Goal: Check status: Check status

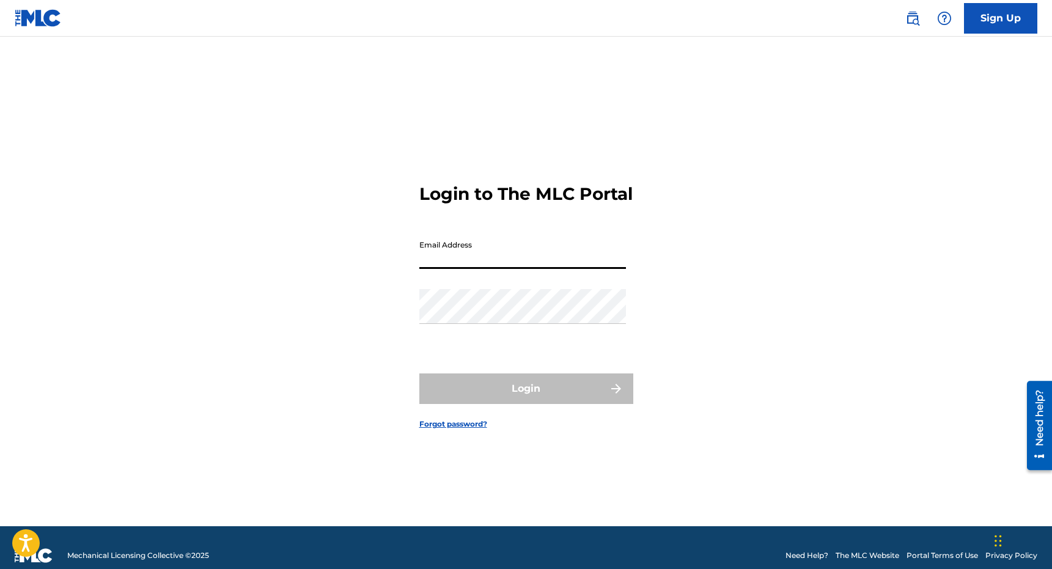
click at [423, 265] on input "Email Address" at bounding box center [522, 251] width 207 height 35
type input "[PERSON_NAME][EMAIL_ADDRESS][DOMAIN_NAME]"
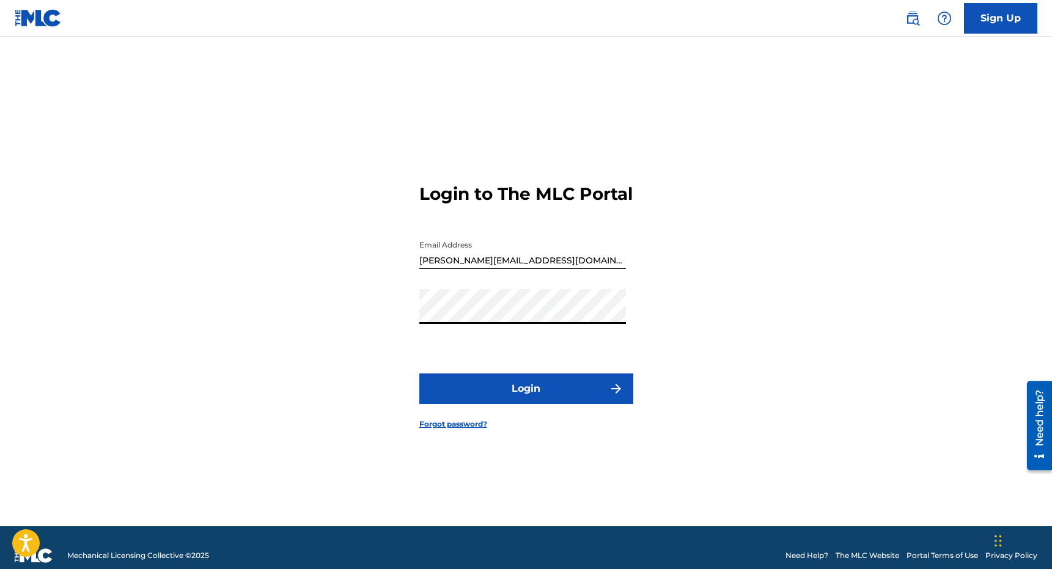
click at [523, 381] on form "Login to The MLC Portal Email Address [PERSON_NAME][EMAIL_ADDRESS][DOMAIN_NAME]…" at bounding box center [526, 296] width 214 height 459
click at [523, 385] on button "Login" at bounding box center [526, 389] width 214 height 31
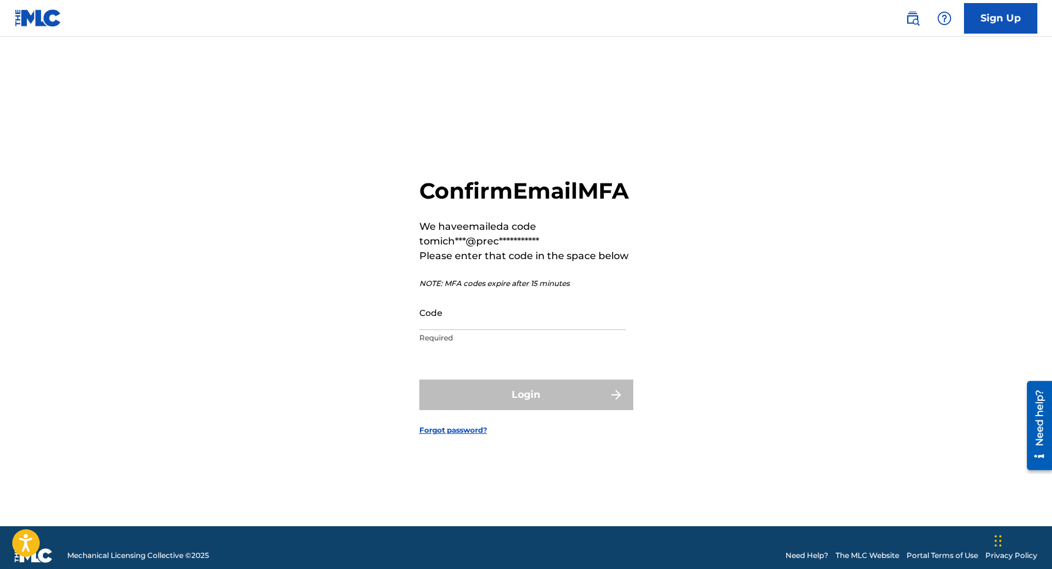
click at [451, 320] on input "Code" at bounding box center [522, 312] width 207 height 35
paste input "434495"
type input "434495"
click at [419, 380] on button "Login" at bounding box center [526, 395] width 214 height 31
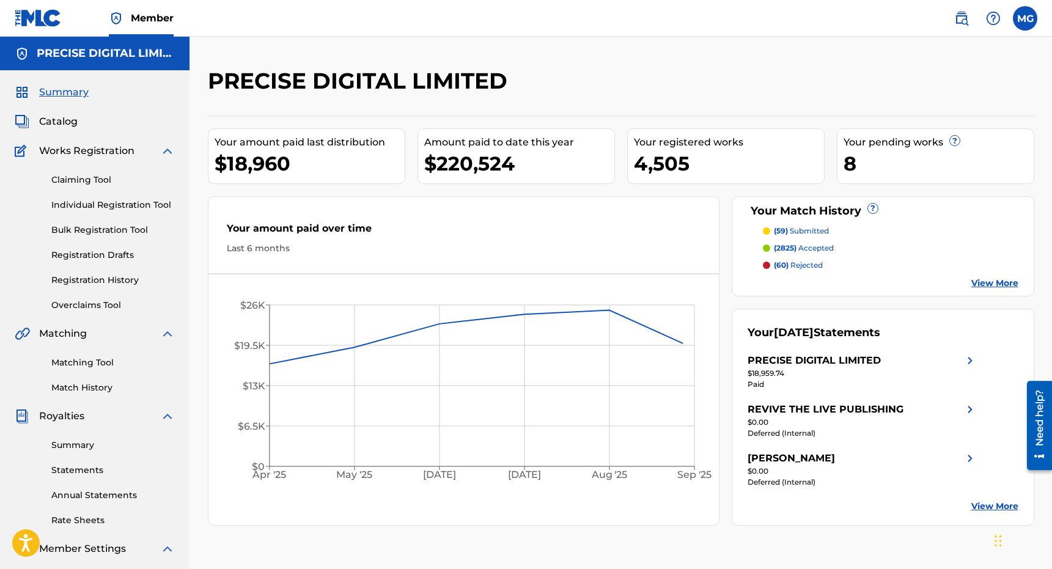
click at [120, 290] on div "Claiming Tool Individual Registration Tool Bulk Registration Tool Registration …" at bounding box center [95, 234] width 160 height 153
click at [117, 287] on div "Claiming Tool Individual Registration Tool Bulk Registration Tool Registration …" at bounding box center [95, 234] width 160 height 153
click at [116, 283] on link "Registration History" at bounding box center [113, 280] width 124 height 13
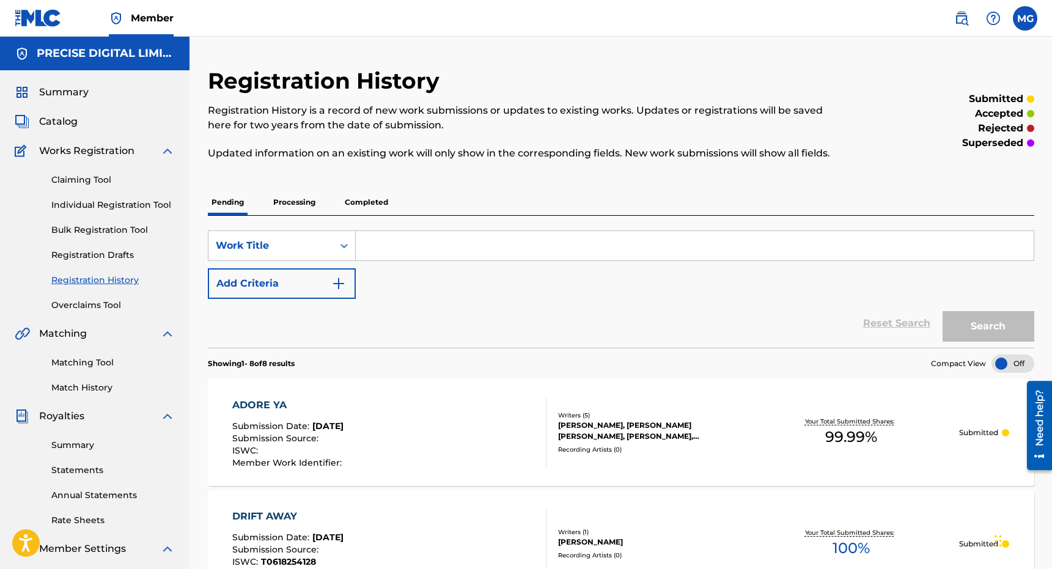
click at [401, 193] on div "Pending Processing Completed" at bounding box center [621, 203] width 827 height 26
click at [434, 423] on div "ADORE YA Submission Date : [DATE] Submission Source : ISWC : Member Work Identi…" at bounding box center [389, 433] width 314 height 70
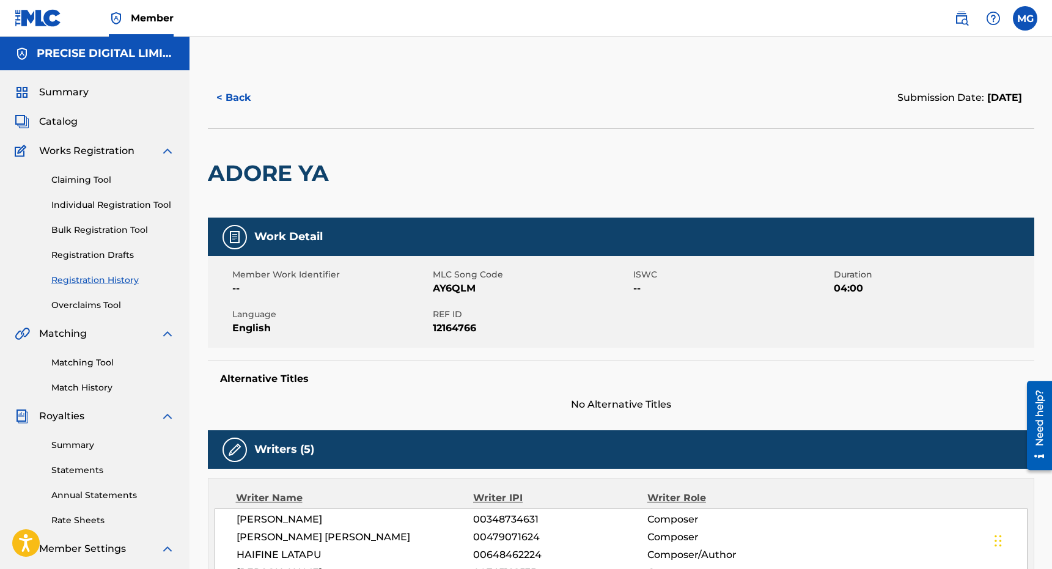
drag, startPoint x: 468, startPoint y: 103, endPoint x: 450, endPoint y: 190, distance: 88.6
click at [452, 164] on div "< Back Submission Date: [DATE] ADORE YA" at bounding box center [621, 142] width 827 height 150
click at [450, 190] on div at bounding box center [430, 173] width 190 height 89
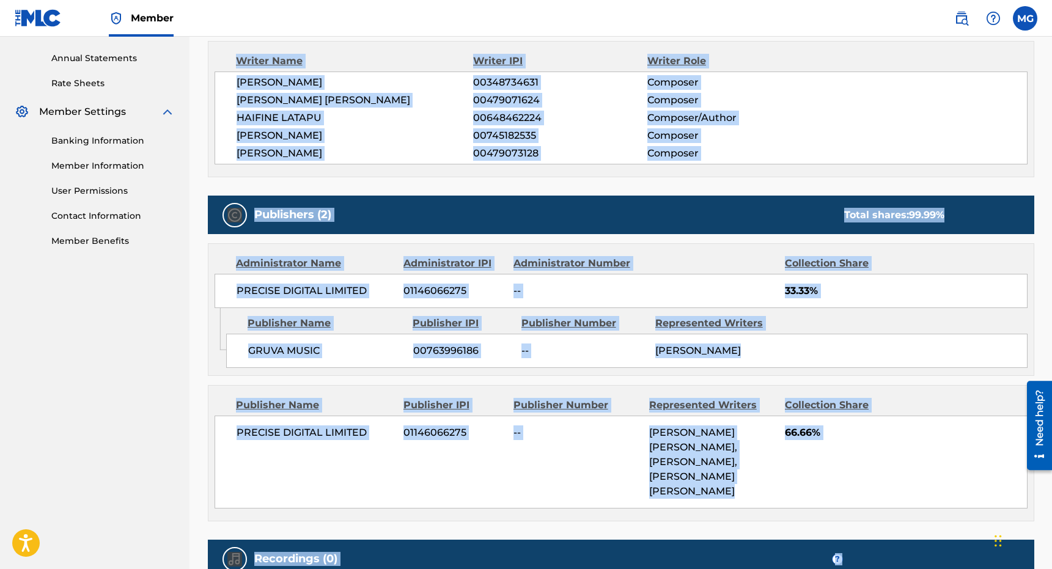
scroll to position [577, 0]
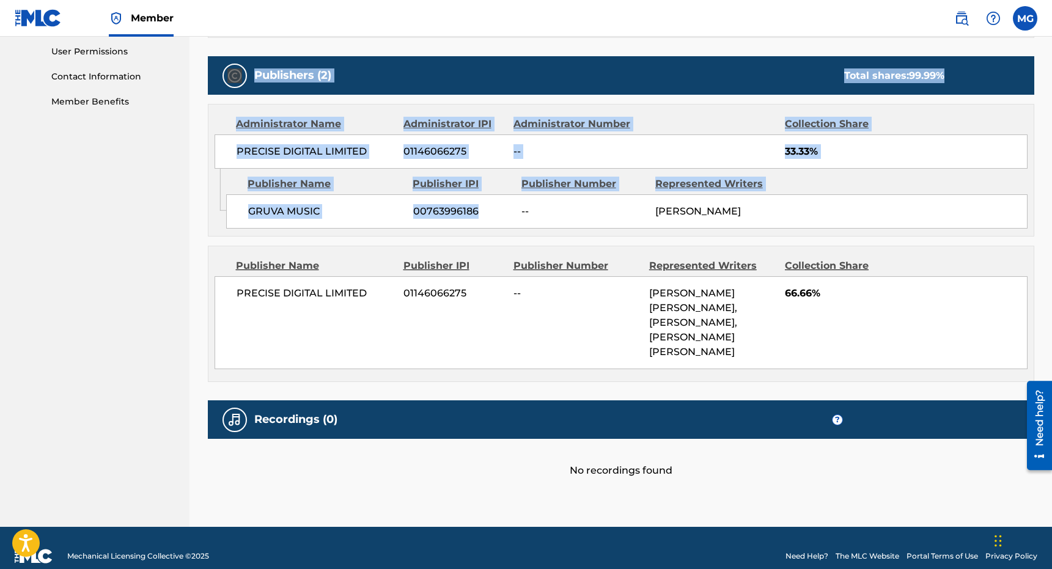
drag, startPoint x: 364, startPoint y: 242, endPoint x: 423, endPoint y: 208, distance: 68.5
click at [420, 212] on div "Work Detail Member Work Identifier -- MLC Song Code AY6QLM ISWC -- Duration 04:…" at bounding box center [621, 59] width 827 height 837
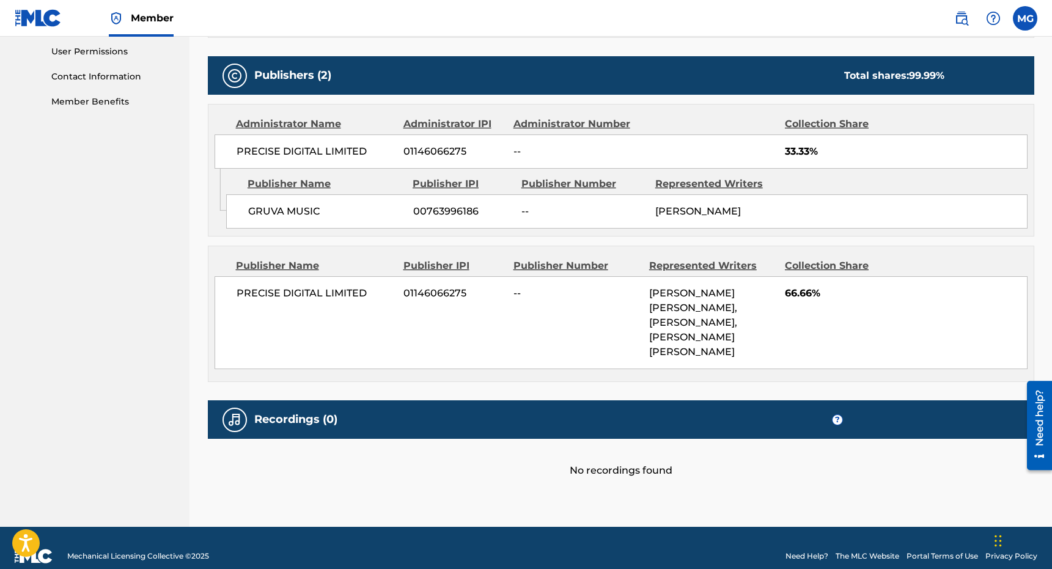
click at [423, 208] on span "00763996186" at bounding box center [462, 211] width 99 height 15
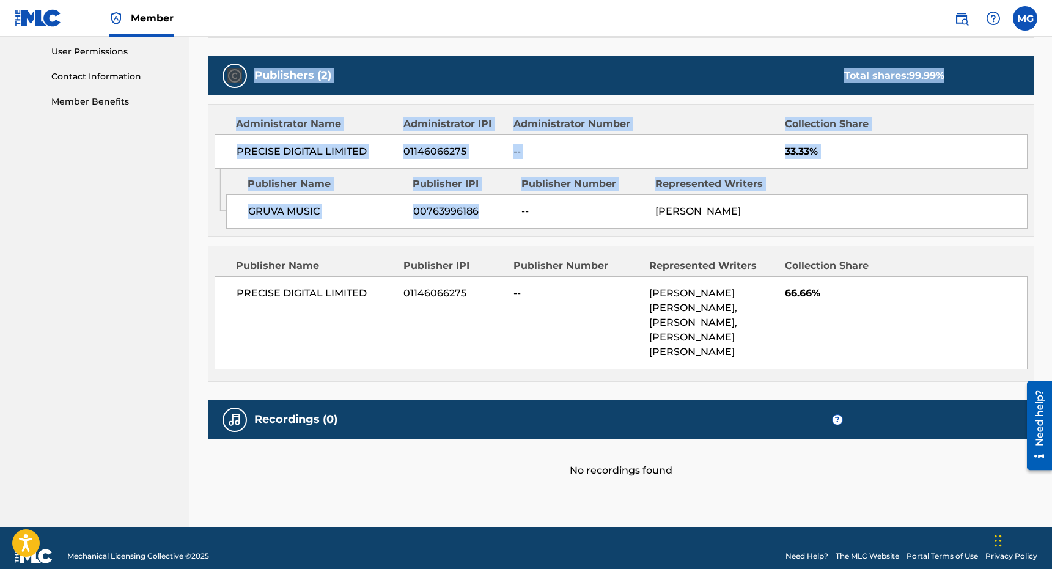
scroll to position [3, 0]
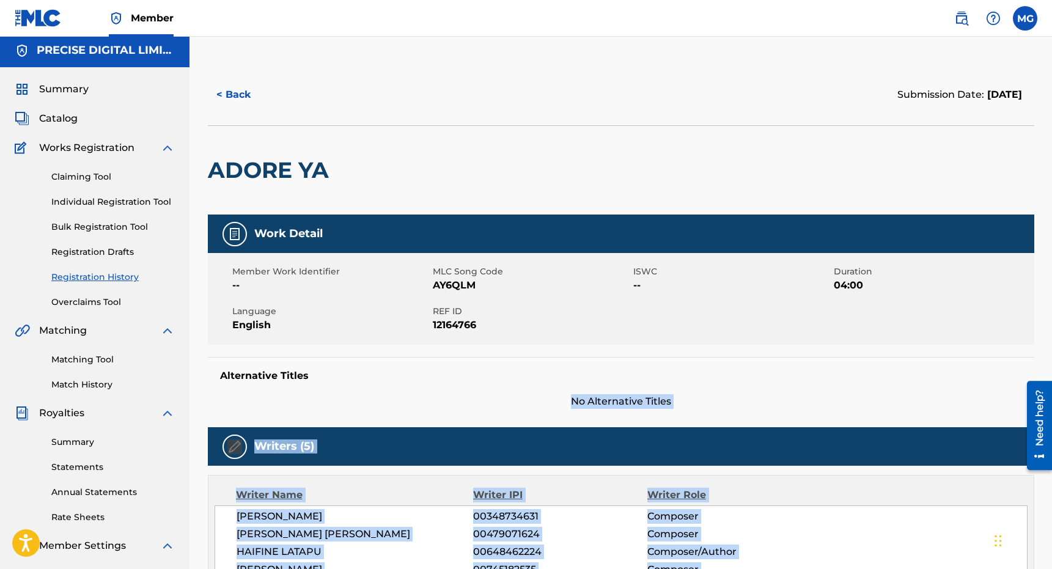
drag, startPoint x: 423, startPoint y: 227, endPoint x: 432, endPoint y: 389, distance: 162.9
click at [432, 389] on div "Alternative Titles No Alternative Titles" at bounding box center [621, 383] width 827 height 52
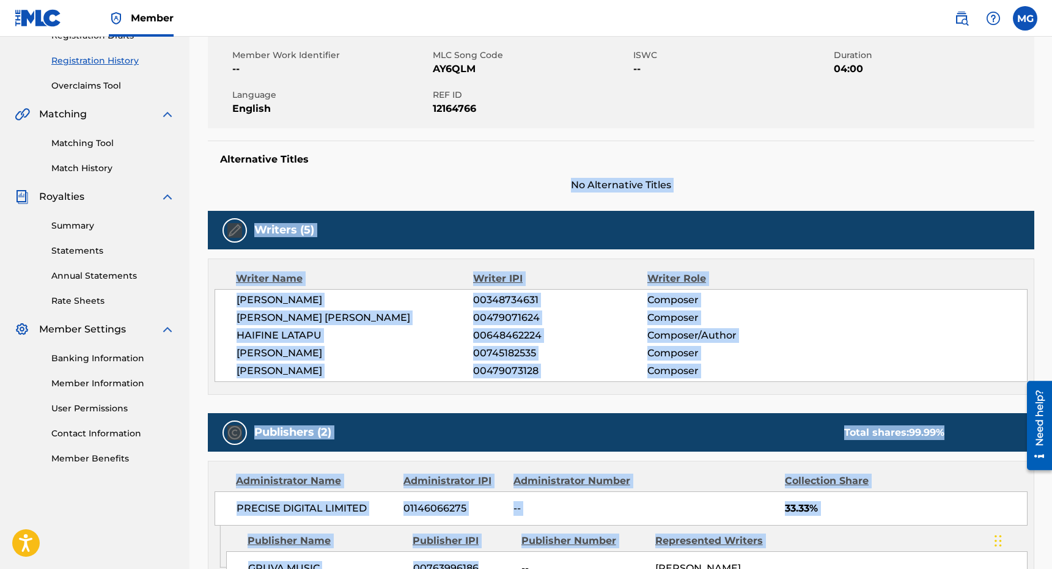
scroll to position [235, 0]
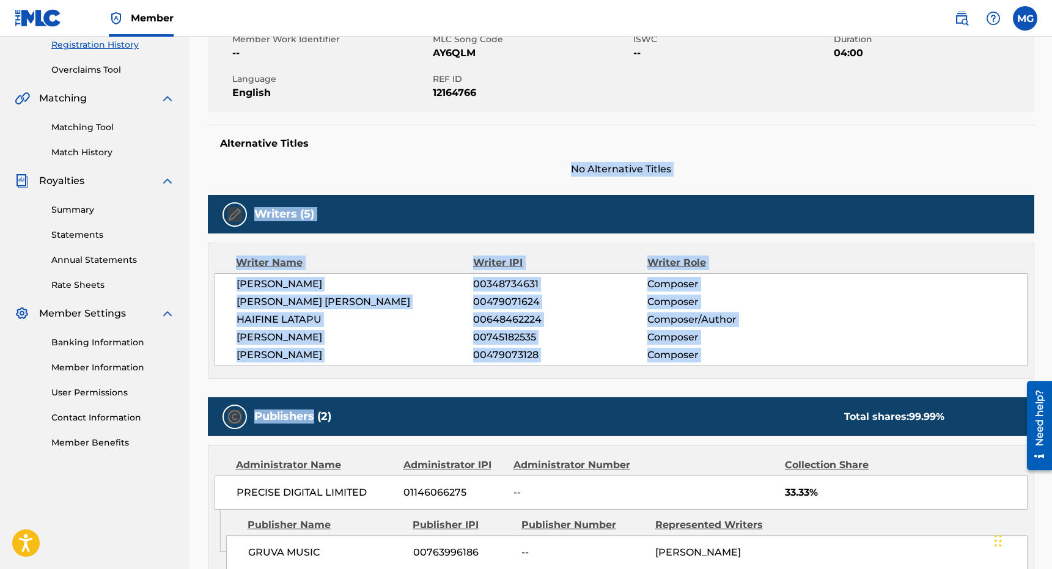
drag, startPoint x: 432, startPoint y: 389, endPoint x: 455, endPoint y: 369, distance: 30.3
click at [455, 388] on div "Work Detail Member Work Identifier -- MLC Song Code AY6QLM ISWC -- Duration 04:…" at bounding box center [621, 400] width 827 height 837
click at [455, 369] on div "Writer Name Writer IPI Writer Role [PERSON_NAME] 00348734631 Composer [PERSON_N…" at bounding box center [621, 311] width 827 height 136
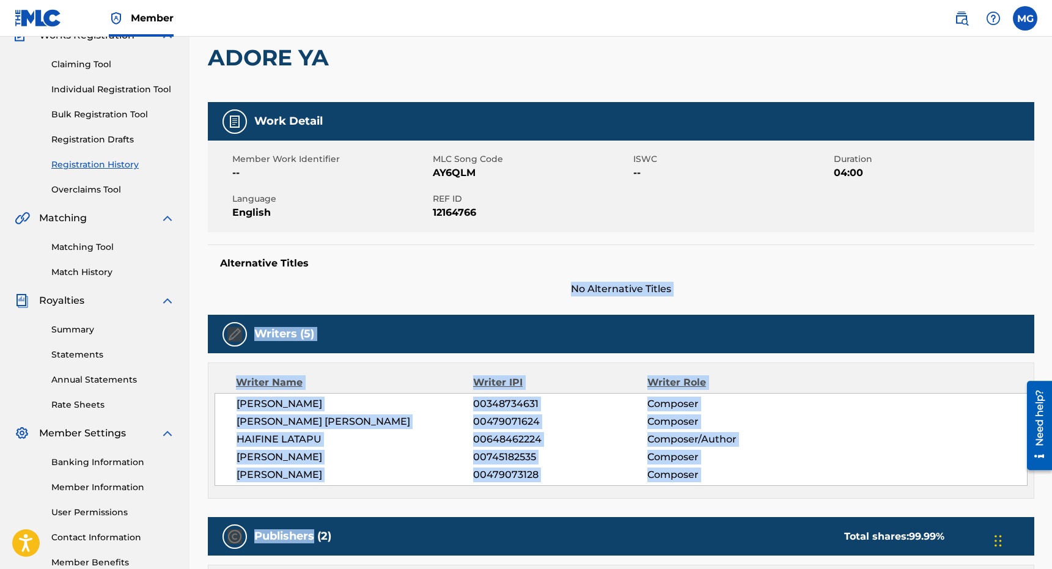
scroll to position [0, 0]
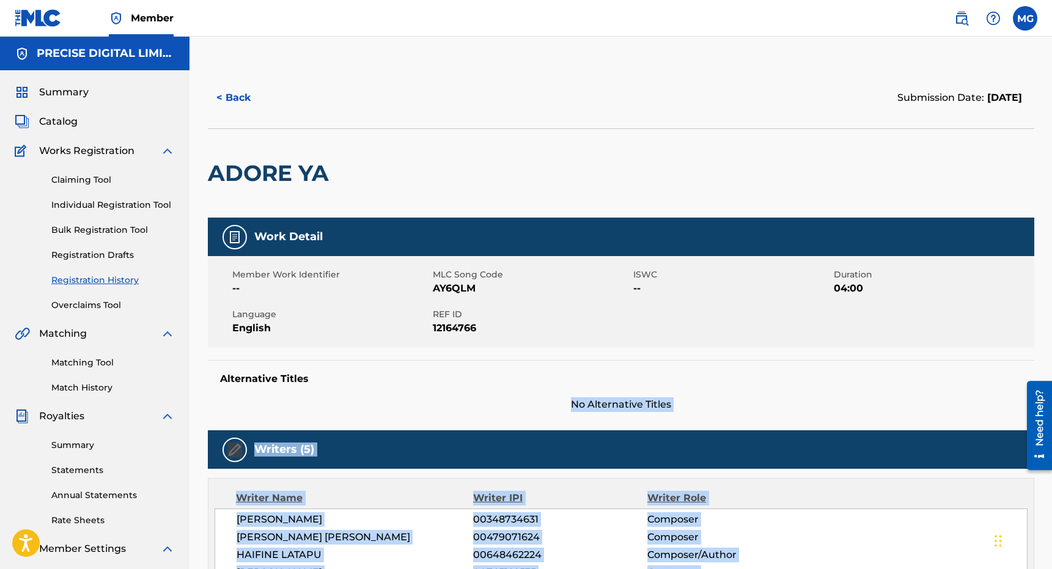
drag, startPoint x: 455, startPoint y: 369, endPoint x: 363, endPoint y: 205, distance: 188.1
click at [245, 103] on button "< Back" at bounding box center [244, 98] width 73 height 31
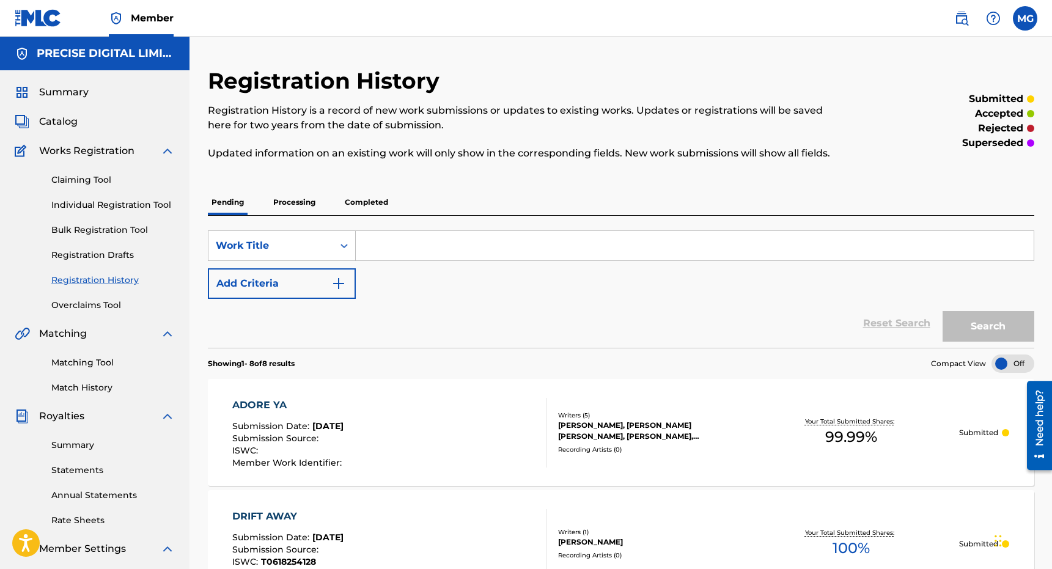
click at [588, 434] on div "[PERSON_NAME], [PERSON_NAME] [PERSON_NAME], [PERSON_NAME], [PERSON_NAME], [PERS…" at bounding box center [650, 431] width 185 height 22
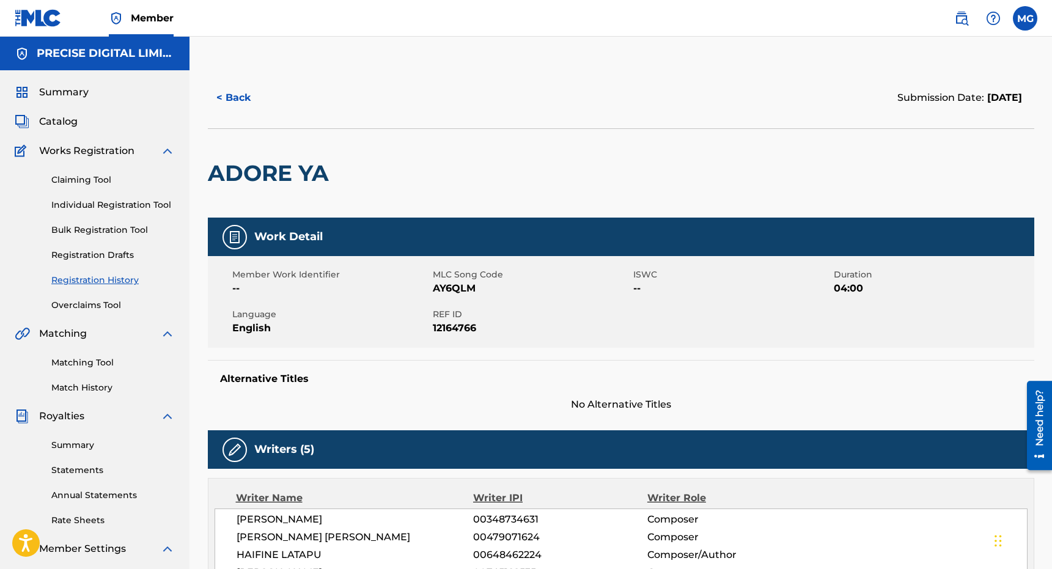
scroll to position [577, 0]
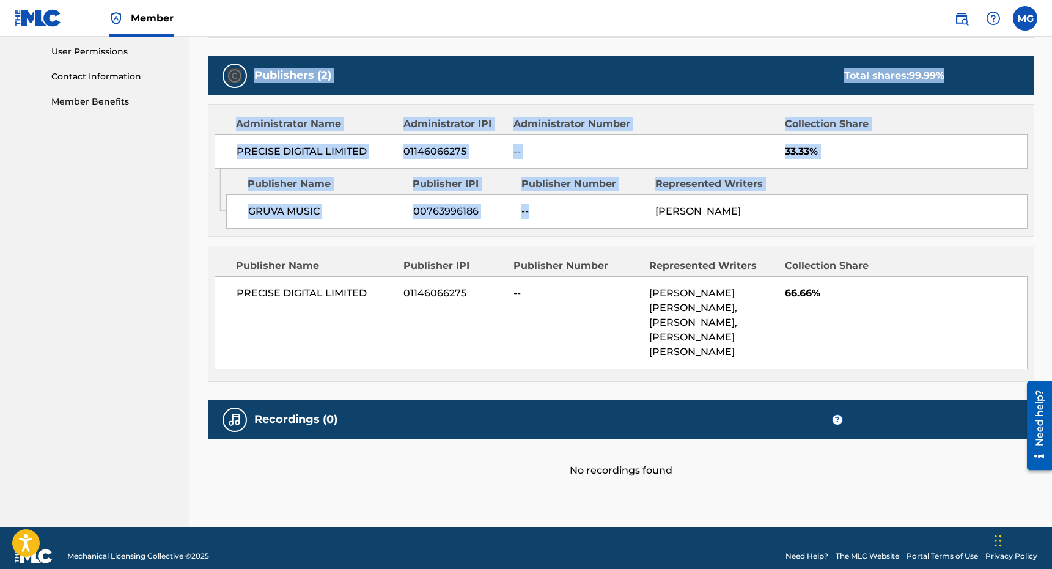
click at [522, 221] on div "Work Detail Member Work Identifier -- MLC Song Code AY6QLM ISWC -- Duration 04:…" at bounding box center [621, 59] width 827 height 837
click at [522, 221] on div "GRUVA MUSIC 00763996186 -- [PERSON_NAME]" at bounding box center [627, 211] width 802 height 34
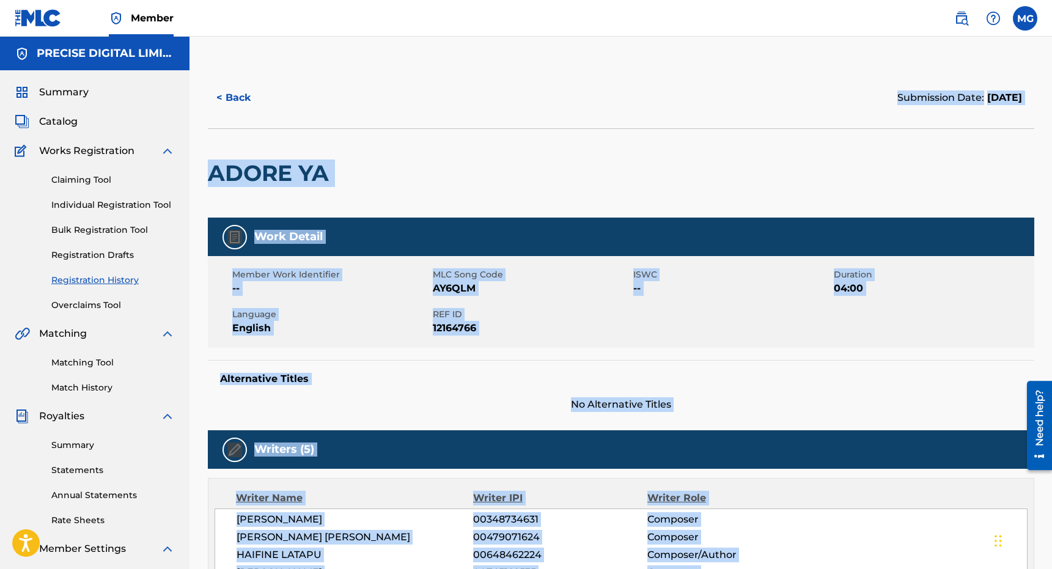
drag, startPoint x: 522, startPoint y: 221, endPoint x: 363, endPoint y: 151, distance: 174.4
click at [252, 106] on button "< Back" at bounding box center [244, 98] width 73 height 31
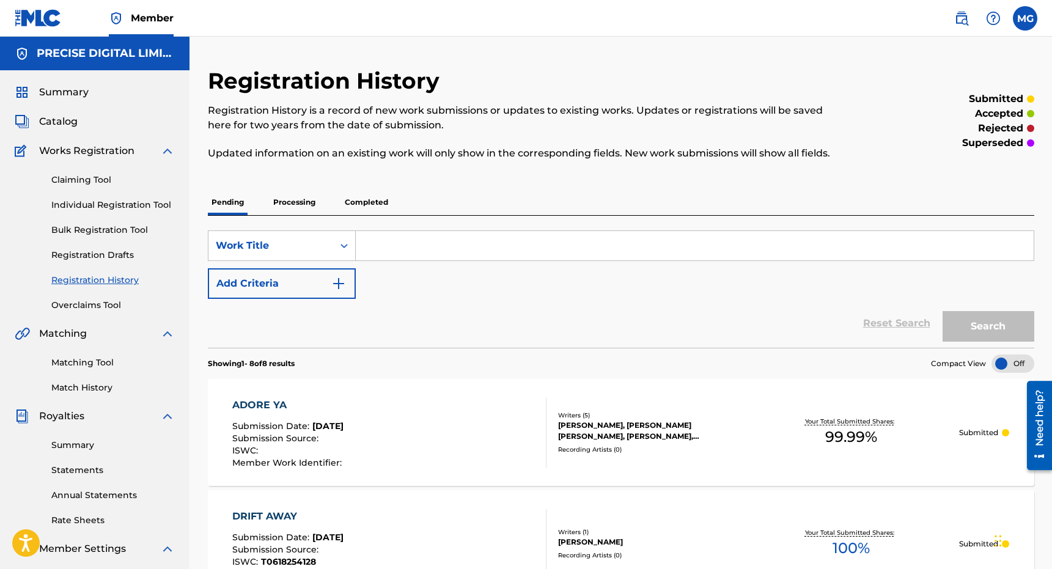
click at [370, 194] on p "Completed" at bounding box center [366, 203] width 51 height 26
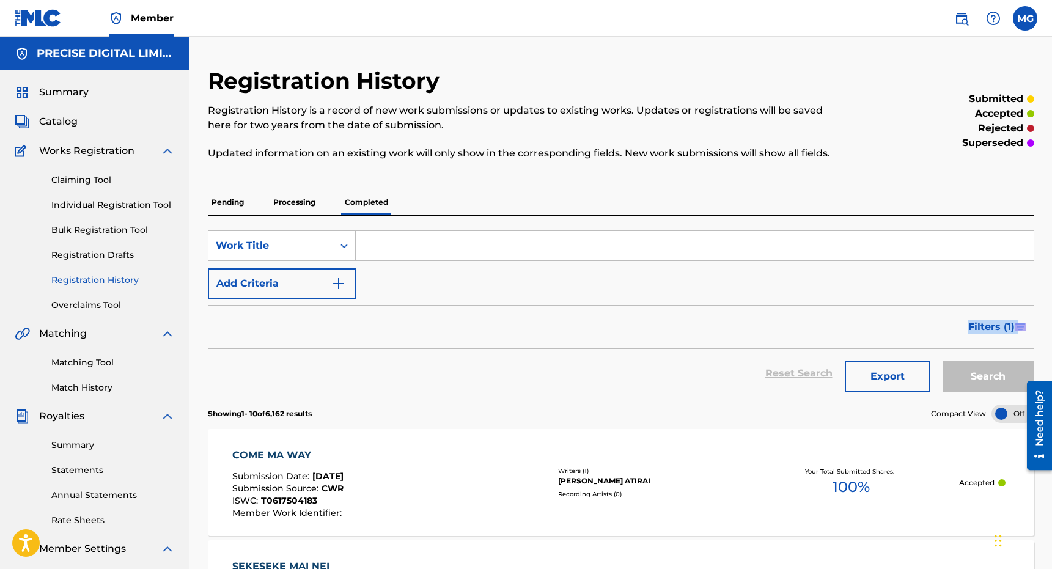
drag, startPoint x: 488, startPoint y: 371, endPoint x: 457, endPoint y: 301, distance: 75.6
click at [457, 301] on form "SearchWithCriteriaf33d3c07-9376-44f2-8d3d-1a02fe9a76e9 Work Title Add Criteria …" at bounding box center [621, 315] width 827 height 168
click at [457, 311] on div "Filters ( 1 )" at bounding box center [621, 327] width 827 height 44
click at [250, 212] on div "Pending Processing Completed" at bounding box center [621, 203] width 827 height 26
click at [238, 209] on p "Pending" at bounding box center [228, 203] width 40 height 26
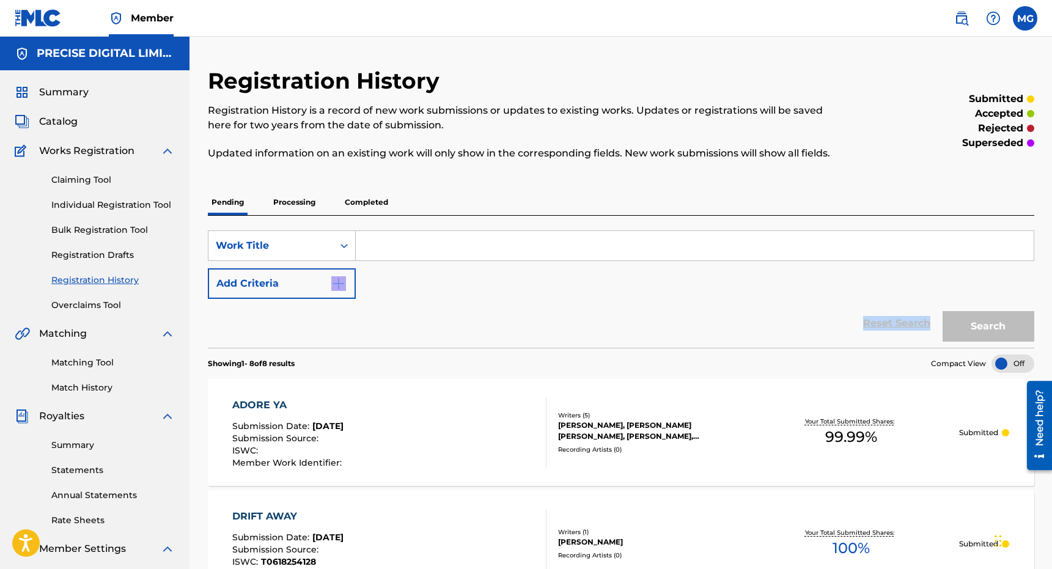
drag, startPoint x: 492, startPoint y: 339, endPoint x: 512, endPoint y: 298, distance: 46.0
click at [512, 298] on form "SearchWithCriteriaf33d3c07-9376-44f2-8d3d-1a02fe9a76e9 Work Title Add Criteria …" at bounding box center [621, 289] width 827 height 117
click at [510, 300] on div "Reset Search Search" at bounding box center [621, 323] width 827 height 49
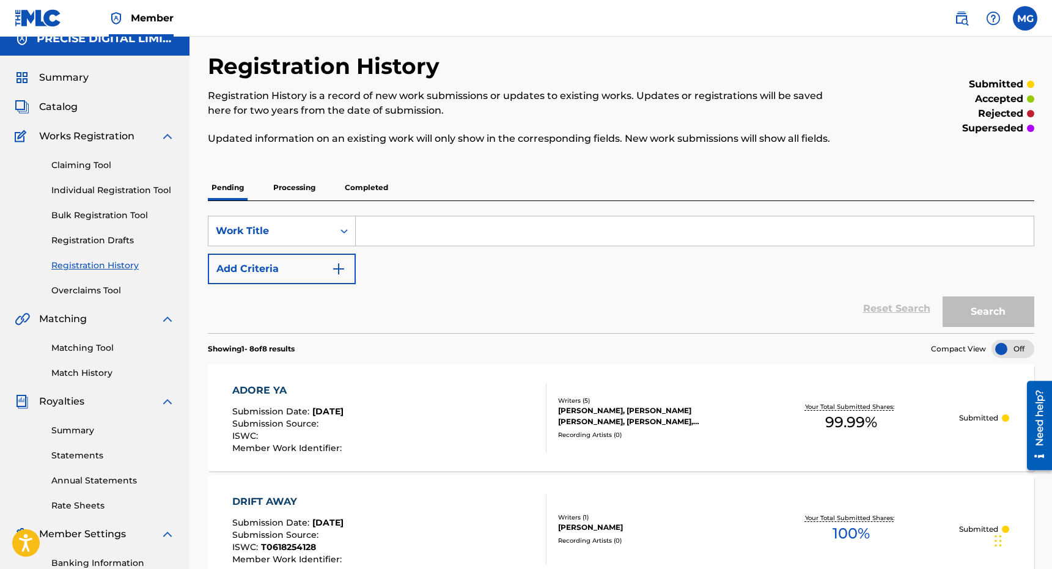
scroll to position [24, 0]
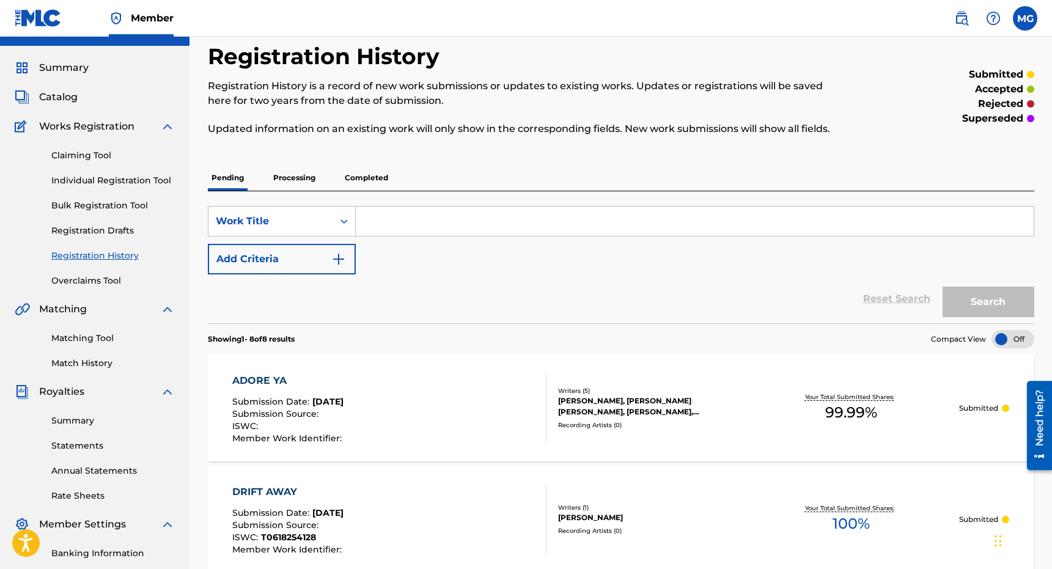
click at [500, 320] on div "Reset Search Search" at bounding box center [621, 299] width 827 height 49
click at [90, 338] on link "Matching Tool" at bounding box center [113, 338] width 124 height 13
